Goal: Task Accomplishment & Management: Complete application form

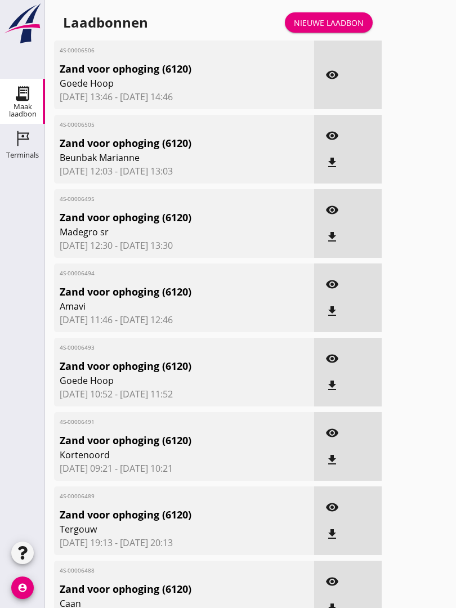
click at [347, 29] on div "Nieuwe laadbon" at bounding box center [329, 23] width 70 height 12
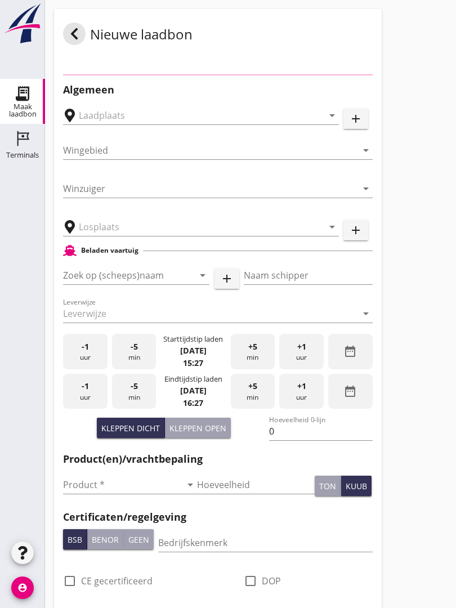
click at [343, 33] on div "Nieuwe laadbon" at bounding box center [218, 34] width 328 height 50
click at [127, 236] on input "text" at bounding box center [193, 227] width 229 height 18
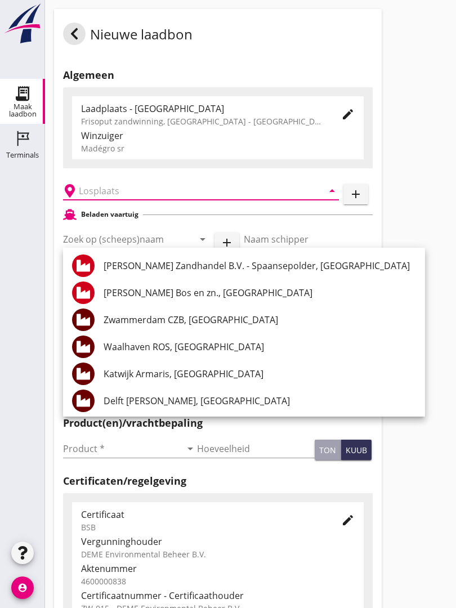
click at [210, 268] on div "[PERSON_NAME] Zandhandel B.V. - Spaansepolder, [GEOGRAPHIC_DATA]" at bounding box center [260, 266] width 312 height 14
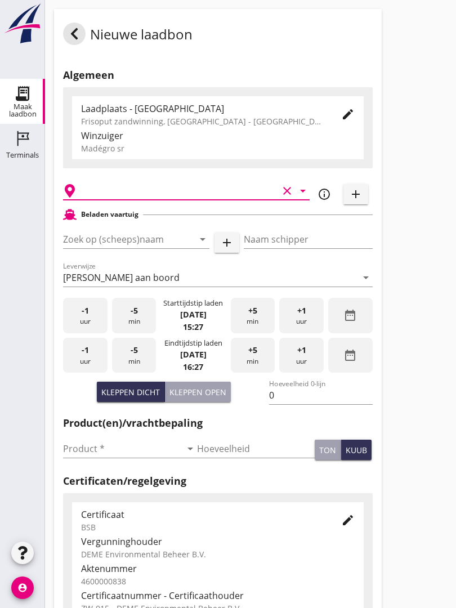
type input "[PERSON_NAME] Zandhandel B.V. - Spaansepolder, [GEOGRAPHIC_DATA]"
click at [159, 248] on input "Zoek op (scheeps)naam" at bounding box center [120, 239] width 115 height 18
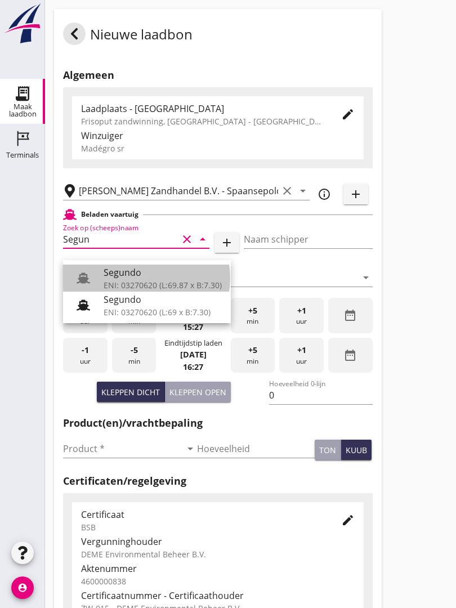
click at [141, 281] on div "ENI: 03270620 (L:69.87 x B:7.30)" at bounding box center [163, 285] width 118 height 12
type input "Segundo"
type input "[PERSON_NAME]"
type input "478"
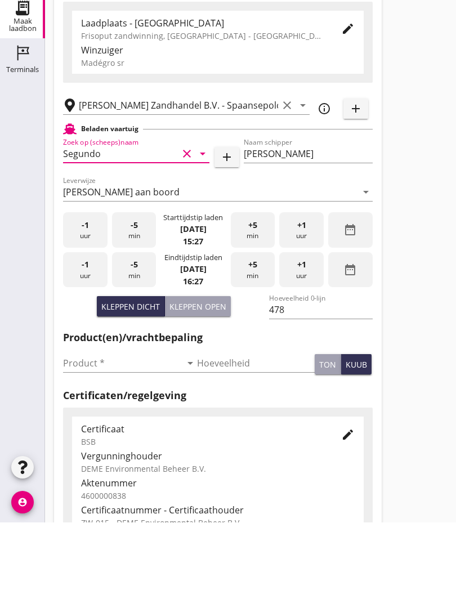
click at [80, 440] on input "Product *" at bounding box center [122, 449] width 118 height 18
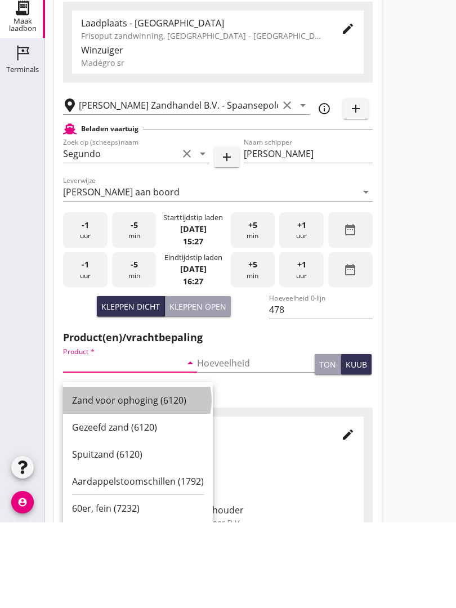
click at [132, 479] on div "Zand voor ophoging (6120)" at bounding box center [138, 486] width 132 height 14
type input "Zand voor ophoging (6120)"
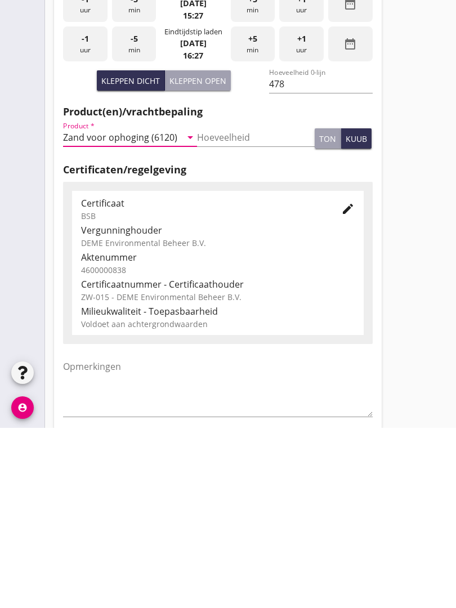
scroll to position [197, 0]
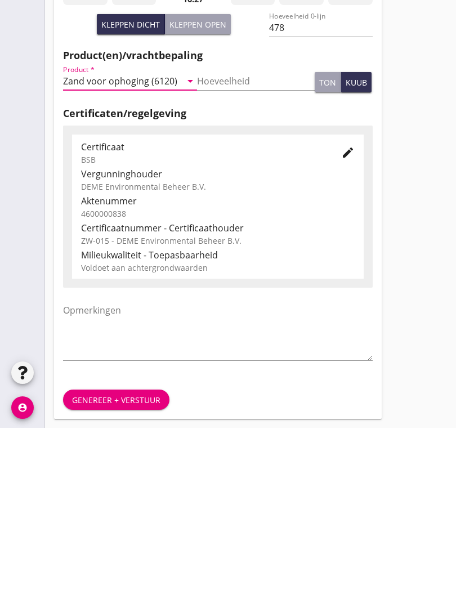
click at [123, 574] on div "Genereer + verstuur" at bounding box center [116, 580] width 88 height 12
